Goal: Task Accomplishment & Management: Manage account settings

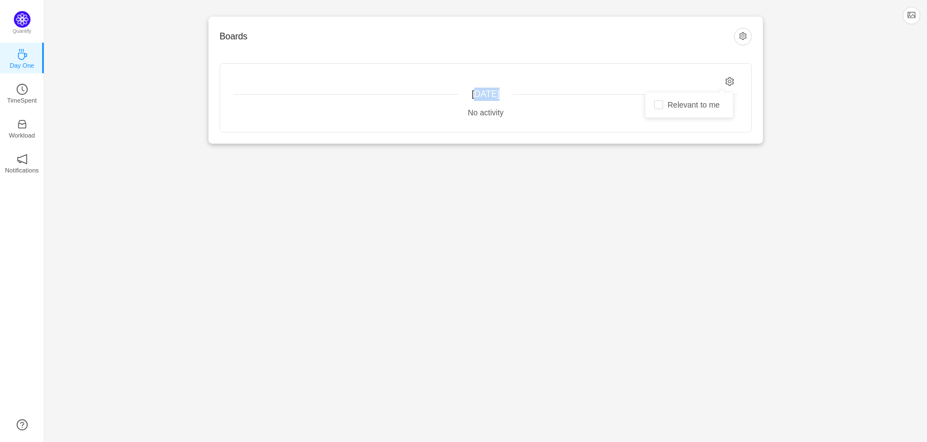
click at [735, 80] on div "Today No activity" at bounding box center [485, 98] width 531 height 68
click at [734, 80] on icon "icon: setting" at bounding box center [730, 81] width 9 height 9
click at [656, 109] on input "Relevant to me" at bounding box center [658, 104] width 9 height 9
click at [729, 78] on icon "icon: setting" at bounding box center [730, 81] width 9 height 9
click at [658, 108] on input "Relevant to me" at bounding box center [658, 104] width 9 height 9
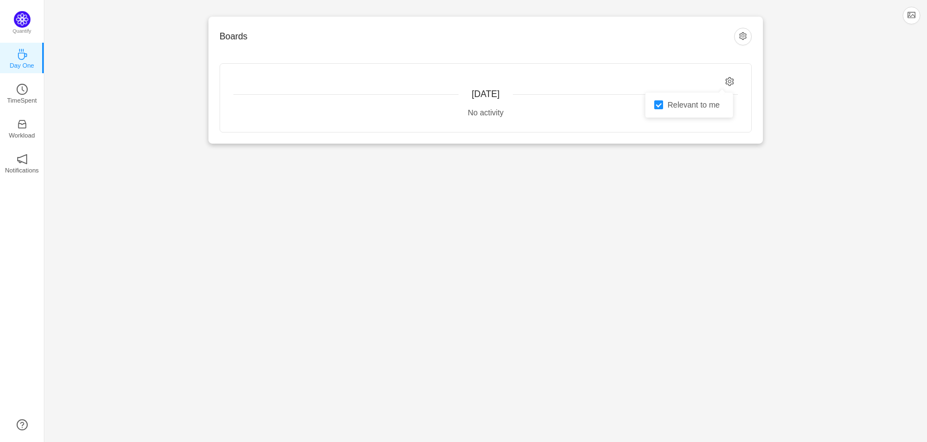
checkbox input "false"
click at [710, 204] on div "Boards Today No activity Quantify Day One TimeSpent Workload Notifications About" at bounding box center [485, 221] width 883 height 442
click at [22, 89] on icon "icon: clock-circle" at bounding box center [23, 89] width 3 height 5
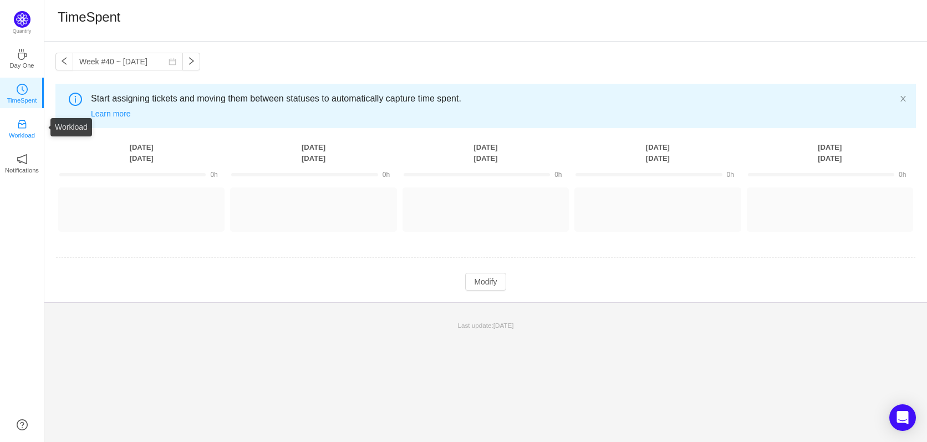
click at [28, 122] on link "Workload" at bounding box center [22, 127] width 11 height 11
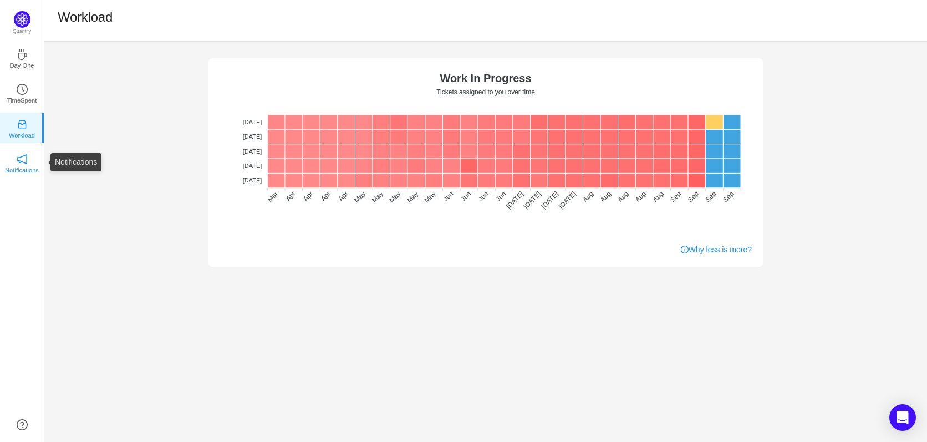
click at [19, 160] on icon "icon: notification" at bounding box center [22, 159] width 11 height 11
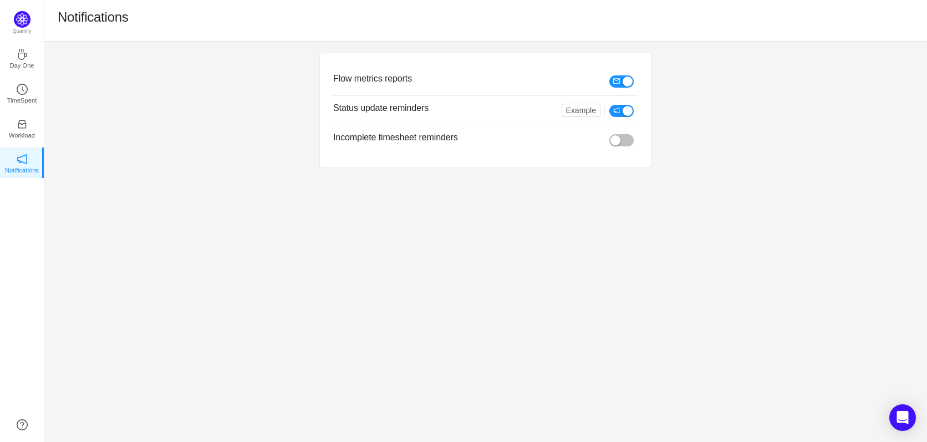
click at [435, 225] on div "Flow metrics reports Status update reminders Example Incomplete timesheet remin…" at bounding box center [485, 242] width 883 height 400
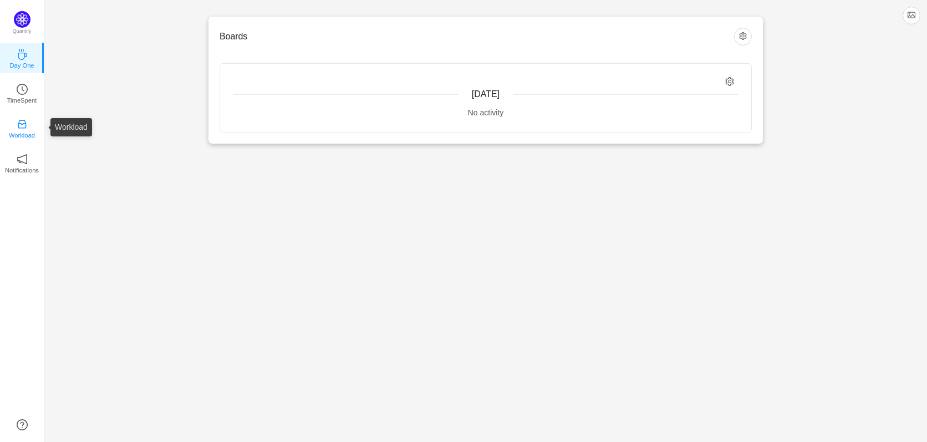
click at [23, 128] on icon "icon: inbox" at bounding box center [22, 124] width 8 height 8
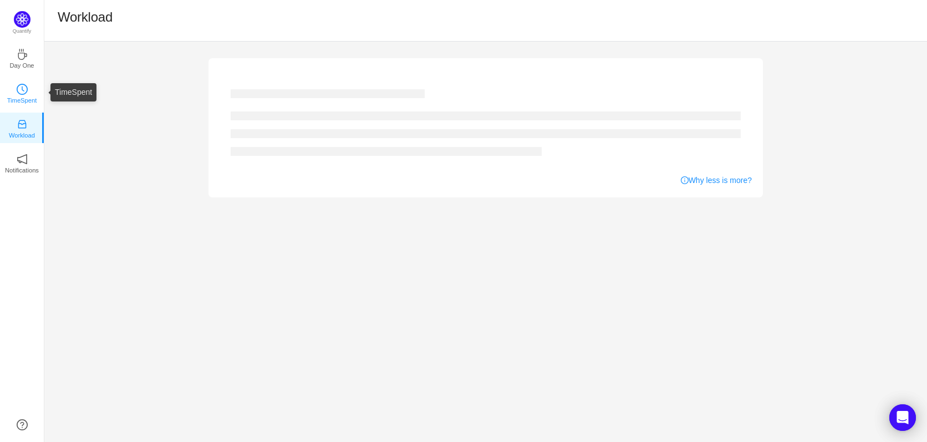
click at [22, 95] on p "TimeSpent" at bounding box center [22, 100] width 30 height 10
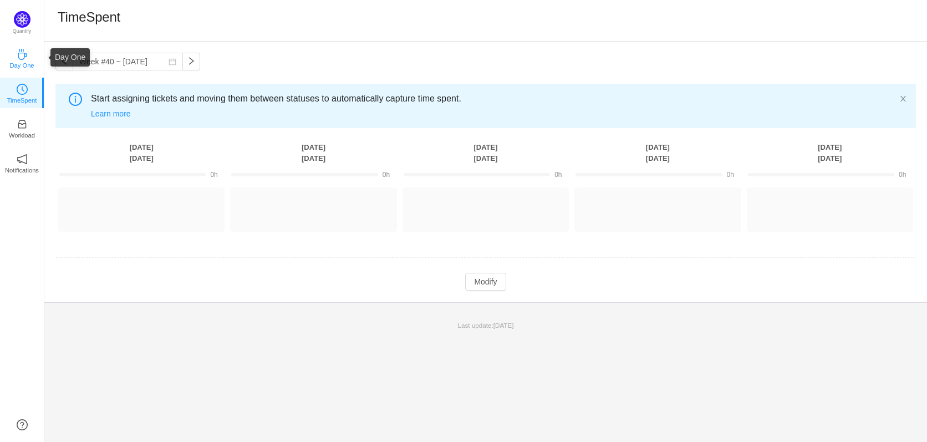
click at [25, 60] on p "Day One" at bounding box center [21, 65] width 24 height 10
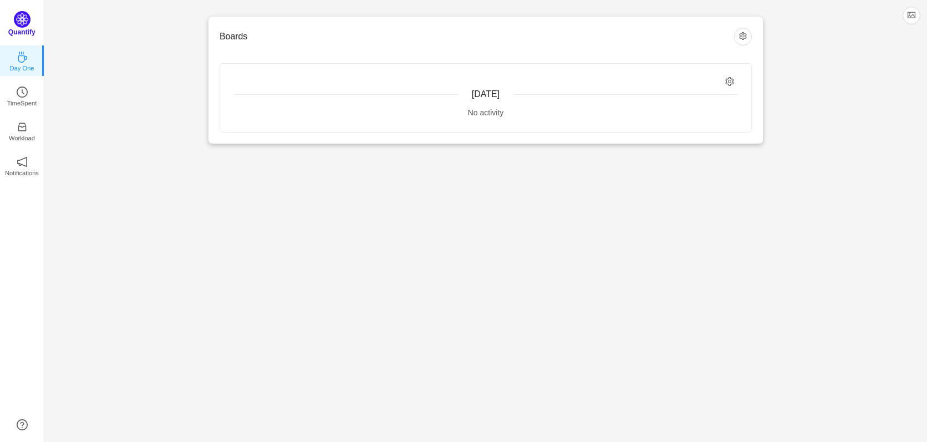
click at [21, 16] on img at bounding box center [22, 19] width 17 height 17
click at [21, 26] on img at bounding box center [22, 19] width 17 height 17
click at [26, 17] on img at bounding box center [22, 19] width 17 height 17
click at [741, 38] on button "button" at bounding box center [743, 37] width 18 height 18
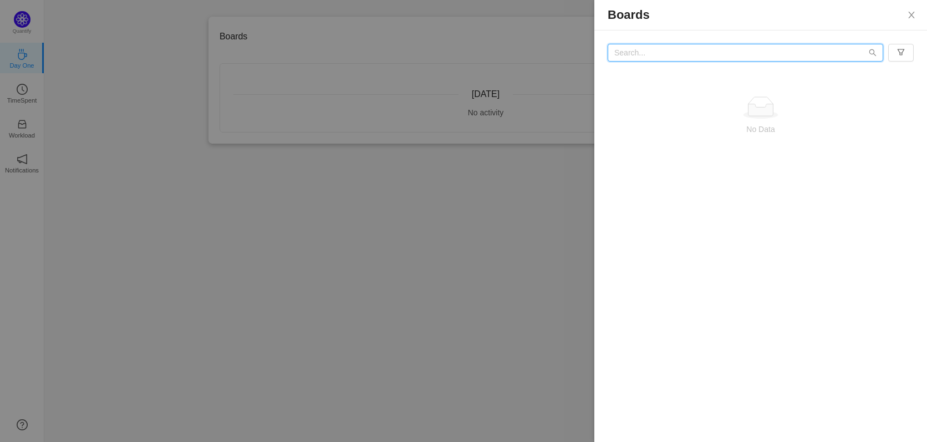
click at [752, 54] on input "text" at bounding box center [746, 53] width 276 height 18
type input "d2d"
drag, startPoint x: 707, startPoint y: 58, endPoint x: 565, endPoint y: 61, distance: 142.0
click at [565, 61] on div "Boards d2d No Data" at bounding box center [463, 221] width 927 height 442
type input "D2D"
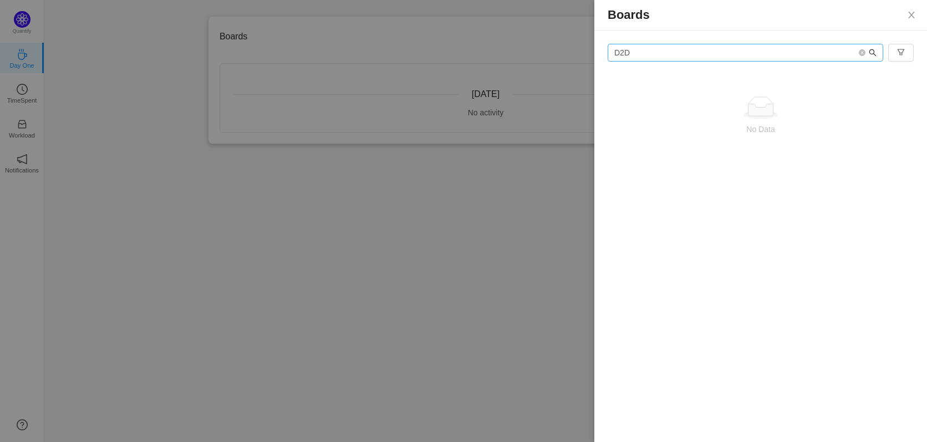
click at [869, 52] on icon "icon: search" at bounding box center [873, 53] width 8 height 8
click at [869, 57] on input "D2D" at bounding box center [746, 53] width 276 height 18
click at [876, 53] on icon "icon: search" at bounding box center [873, 53] width 8 height 8
click at [903, 54] on button "button" at bounding box center [901, 53] width 26 height 18
click at [903, 43] on div "D2D No Data" at bounding box center [761, 110] width 333 height 158
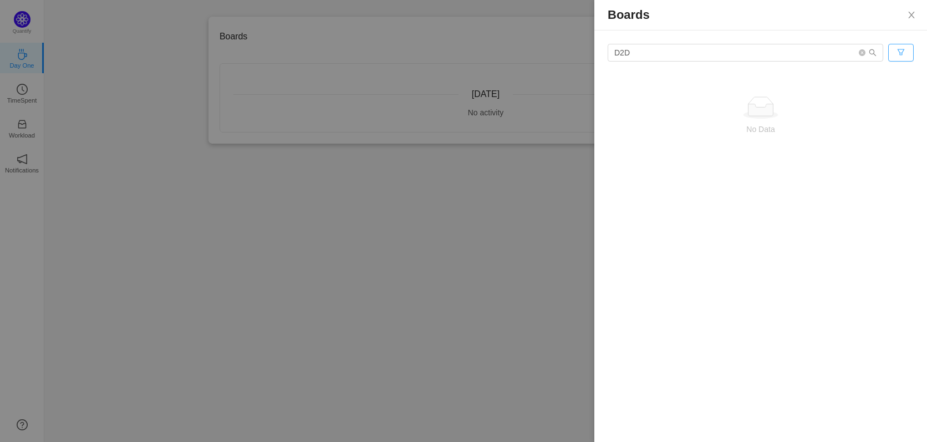
click at [902, 54] on button "button" at bounding box center [901, 53] width 26 height 18
click at [883, 92] on li "All Activity" at bounding box center [878, 93] width 67 height 18
click at [900, 53] on button "button" at bounding box center [901, 53] width 26 height 18
click at [882, 130] on li "Clear" at bounding box center [878, 129] width 67 height 18
click at [905, 14] on button "Close" at bounding box center [911, 15] width 31 height 31
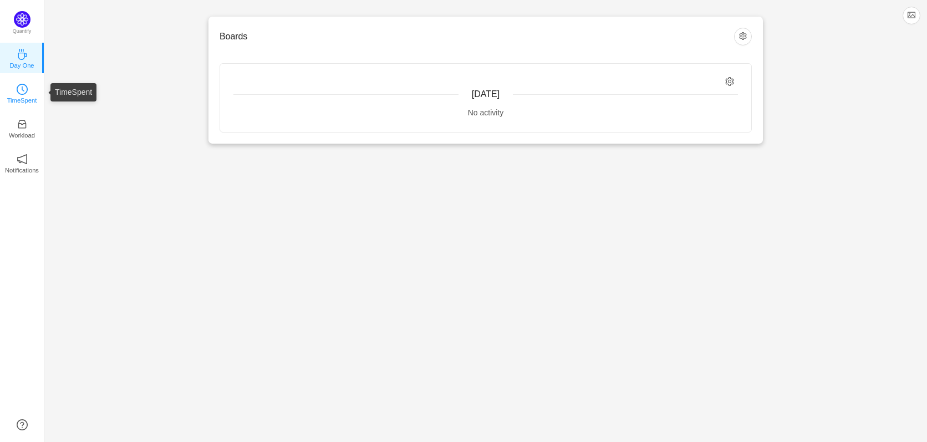
click at [27, 89] on link "TimeSpent" at bounding box center [22, 92] width 11 height 11
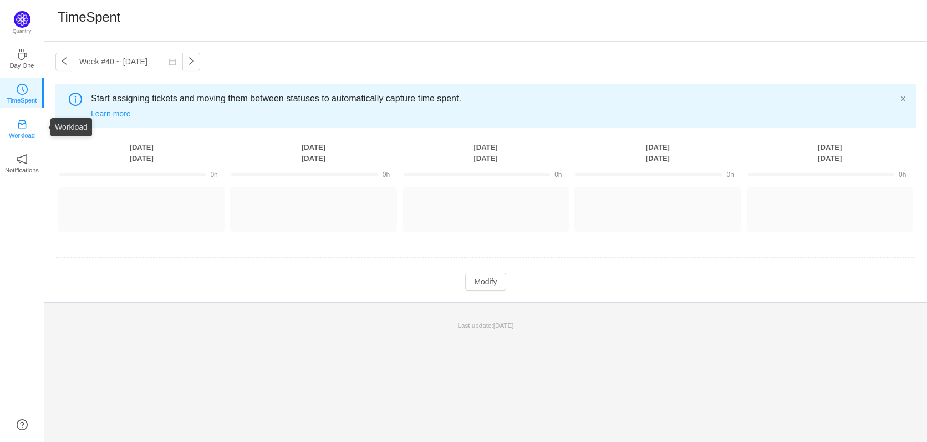
click at [19, 134] on p "Workload" at bounding box center [22, 135] width 26 height 10
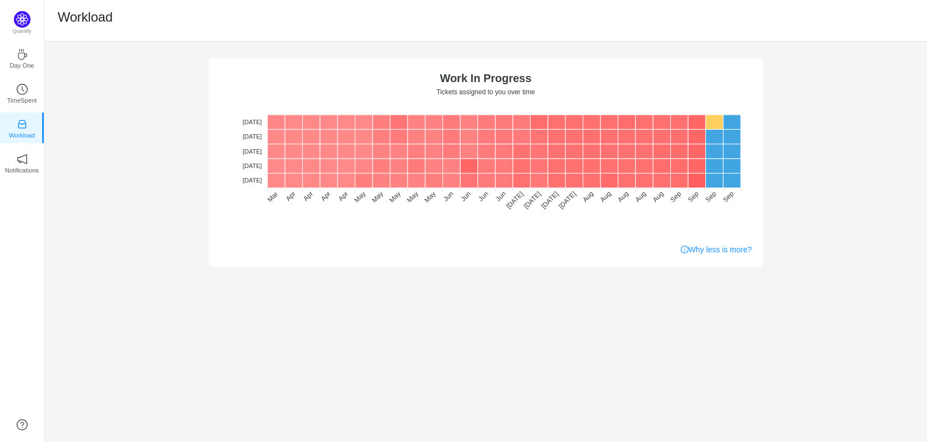
click at [73, 222] on div "No data No WIP Optimal (1-4) High (5-10) Overburdened (10+) Work In Progress Ti…" at bounding box center [485, 154] width 883 height 225
click at [24, 159] on icon "icon: notification" at bounding box center [22, 159] width 11 height 11
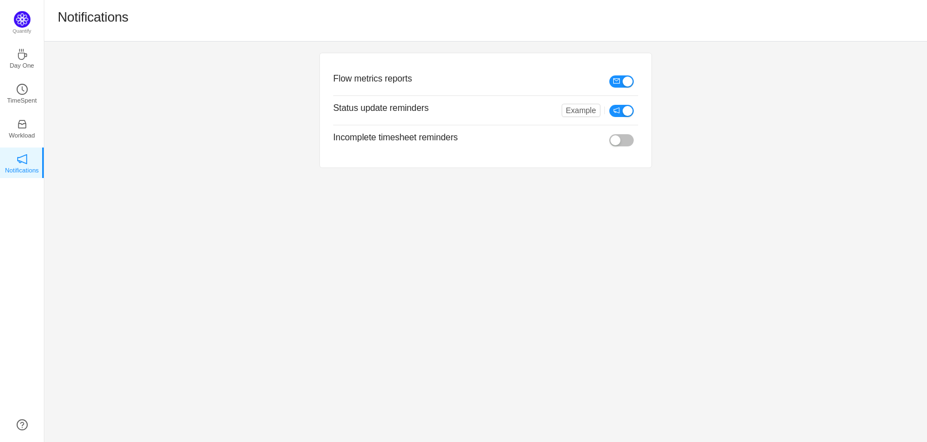
click at [471, 194] on div "Flow metrics reports Status update reminders Example Incomplete timesheet remin…" at bounding box center [485, 242] width 883 height 400
click at [622, 139] on button "button" at bounding box center [622, 140] width 24 height 12
click at [632, 197] on div "Flow metrics reports Status update reminders Example Incomplete timesheet remin…" at bounding box center [485, 242] width 883 height 400
click at [587, 110] on button "Example" at bounding box center [581, 110] width 39 height 13
click at [783, 105] on div "Flow metrics reports Status update reminders Example Incomplete timesheet remin…" at bounding box center [485, 111] width 883 height 138
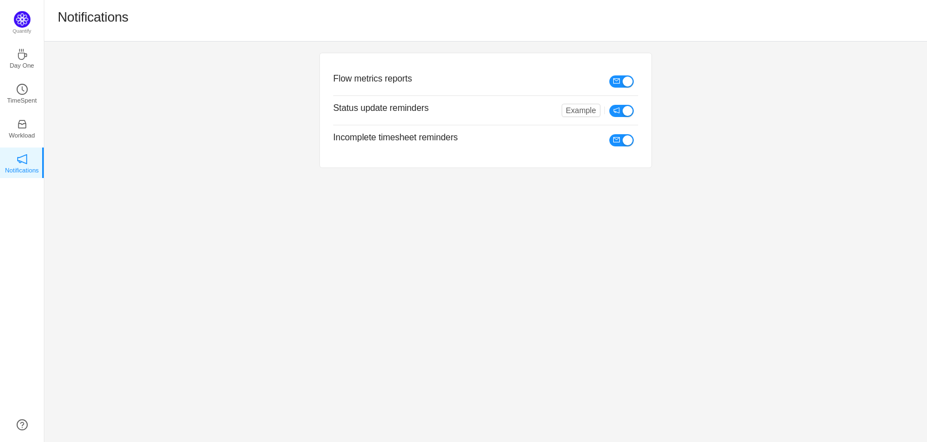
click at [727, 103] on div "Flow metrics reports Status update reminders Example Incomplete timesheet remin…" at bounding box center [485, 111] width 883 height 138
click at [791, 186] on div "Flow metrics reports Status update reminders Example Incomplete timesheet remin…" at bounding box center [485, 242] width 883 height 400
